Goal: Obtain resource: Download file/media

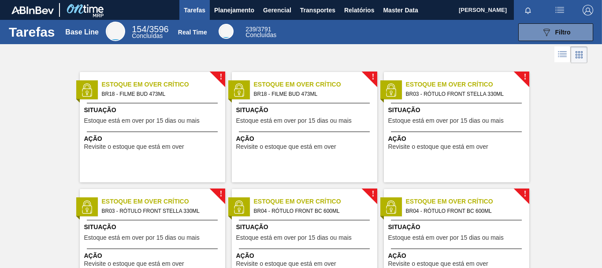
click at [342, 48] on div at bounding box center [301, 54] width 602 height 21
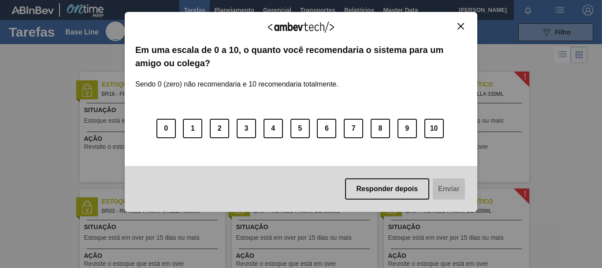
click at [465, 24] on button "Close" at bounding box center [461, 25] width 12 height 7
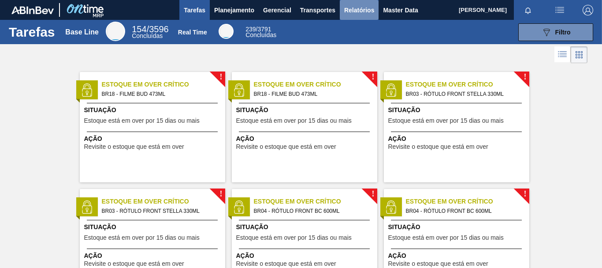
click at [351, 12] on span "Relatórios" at bounding box center [359, 10] width 30 height 11
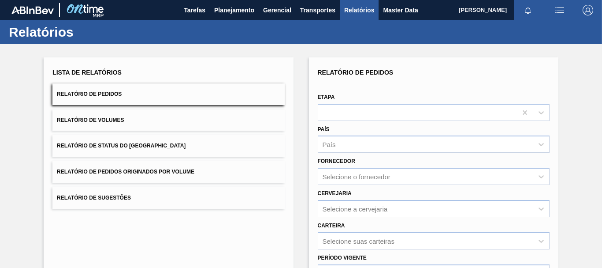
click at [308, 48] on div "Lista de Relatórios Relatório de Pedidos Relatório de Volumes Relatório de Stat…" at bounding box center [301, 226] width 602 height 364
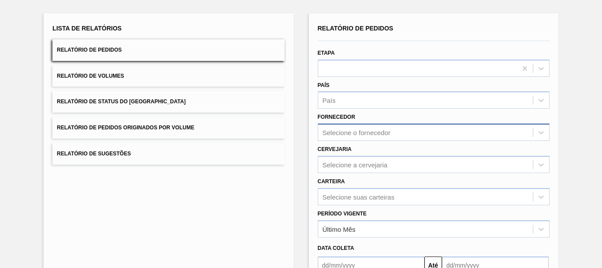
click at [378, 130] on div "Selecione o fornecedor" at bounding box center [425, 132] width 215 height 13
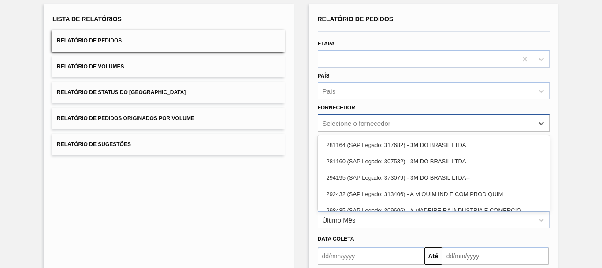
scroll to position [56, 0]
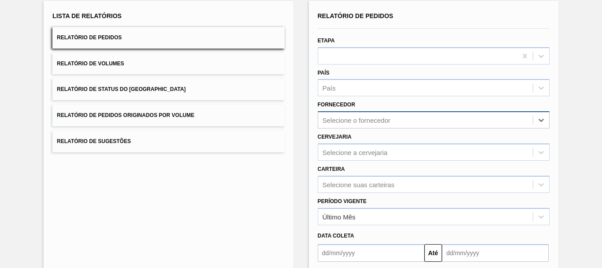
click at [360, 116] on div "Selecione o fornecedor" at bounding box center [357, 119] width 68 height 7
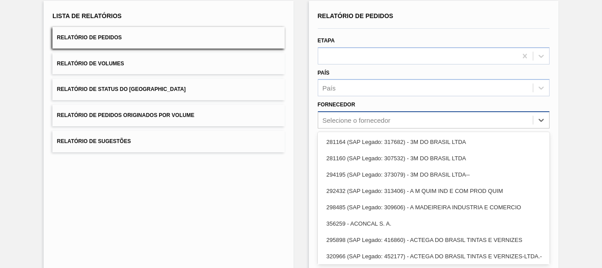
click at [361, 117] on div "Selecione o fornecedor" at bounding box center [357, 119] width 68 height 7
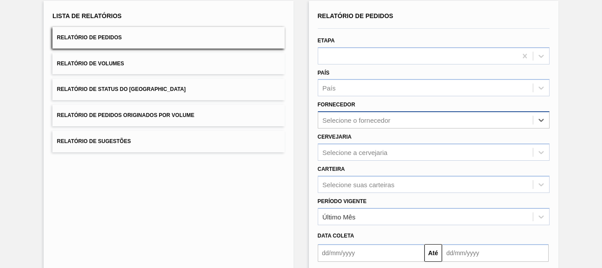
paste input "333717"
type input "333717"
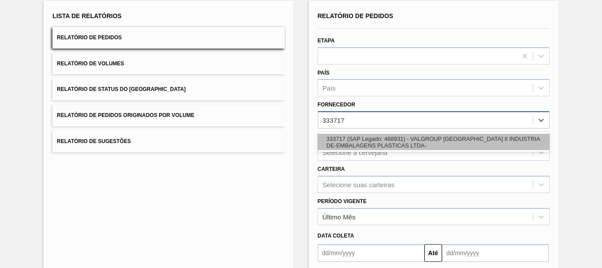
click at [359, 138] on div "333717 (SAP Legado: 468931) - VALGROUP [GEOGRAPHIC_DATA] II INDUSTRIA DE-EMBALA…" at bounding box center [434, 142] width 232 height 16
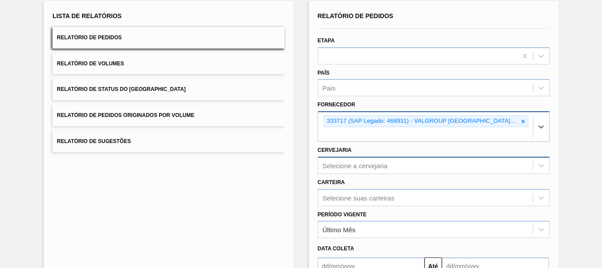
scroll to position [102, 0]
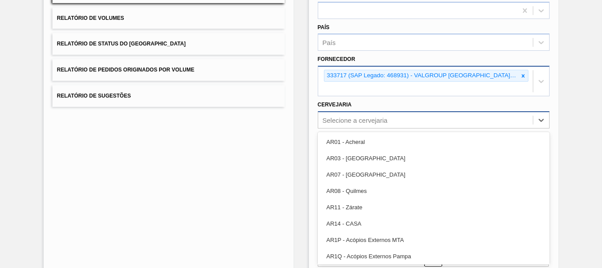
click at [371, 128] on div "option AR07 - [GEOGRAPHIC_DATA] focused, 3 of 92. 92 results available. Use Up …" at bounding box center [434, 119] width 232 height 17
click at [301, 104] on div "Lista de Relatórios Relatório de Pedidos Relatório de Volumes Relatório de Stat…" at bounding box center [301, 130] width 602 height 377
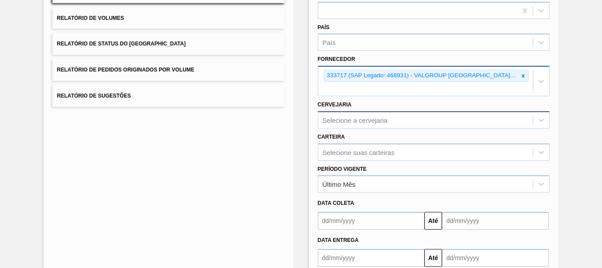
click at [342, 123] on div "Selecione a cervejaria" at bounding box center [355, 119] width 65 height 7
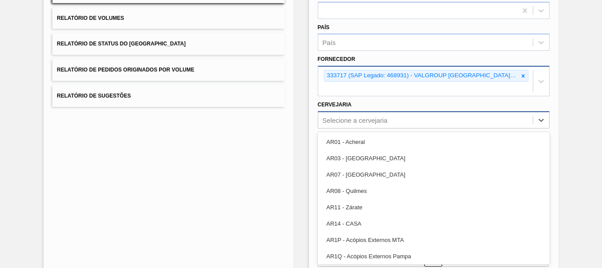
paste input "BR15"
type input "BR15"
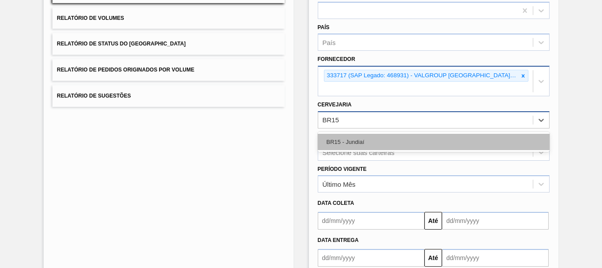
click at [360, 140] on div "BR15 - Jundiaí" at bounding box center [434, 142] width 232 height 16
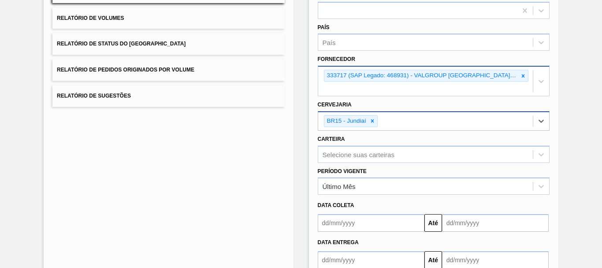
scroll to position [156, 0]
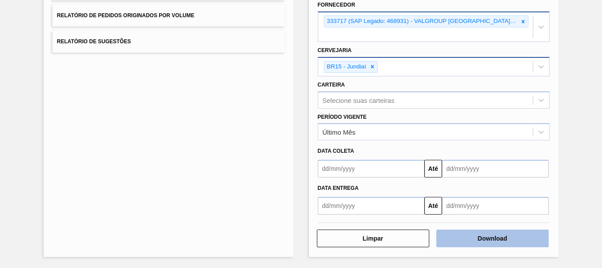
click at [517, 235] on button "Download" at bounding box center [492, 238] width 112 height 18
